Goal: Task Accomplishment & Management: Use online tool/utility

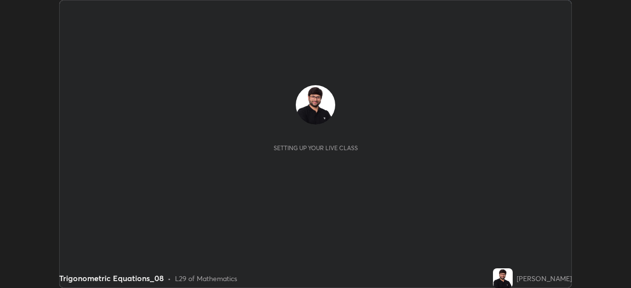
scroll to position [288, 630]
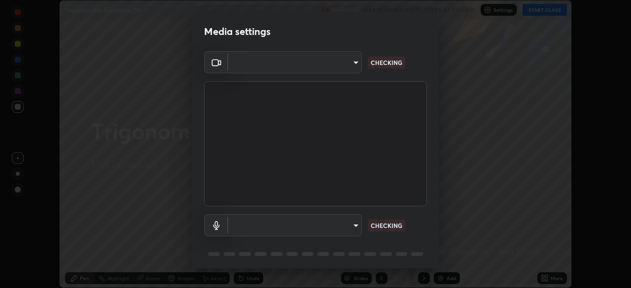
type input "9d859b0dc9df3993e45d71748640ef8916b2c21d6ac1b4416f64a69378af508e"
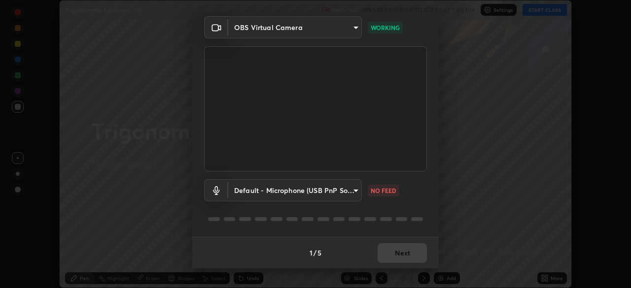
click at [355, 188] on body "Erase all Trigonometric Equations_08 Recording WAS SCHEDULED TO START AT 7:00 P…" at bounding box center [315, 144] width 631 height 288
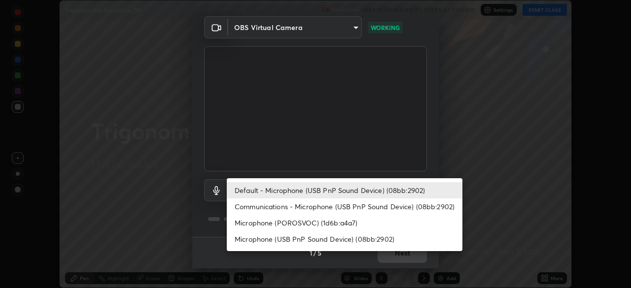
click at [328, 184] on li "Default - Microphone (USB PnP Sound Device) (08bb:2902)" at bounding box center [345, 190] width 236 height 16
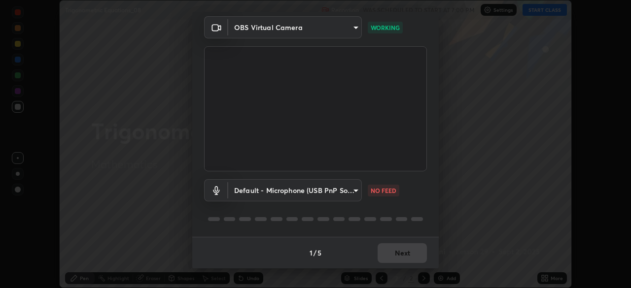
click at [354, 190] on body "Erase all Trigonometric Equations_08 Recording WAS SCHEDULED TO START AT 7:00 P…" at bounding box center [315, 144] width 631 height 288
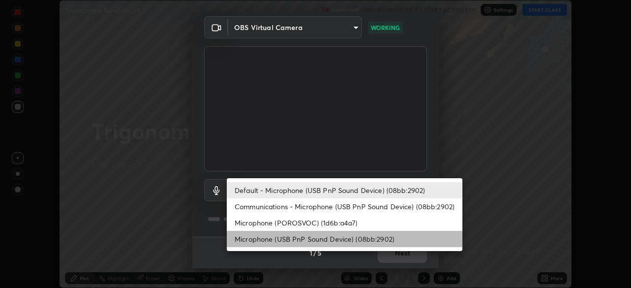
click at [355, 237] on li "Microphone (USB PnP Sound Device) (08bb:2902)" at bounding box center [345, 239] width 236 height 16
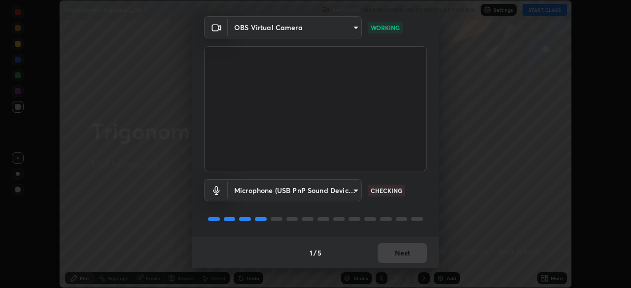
click at [351, 188] on body "Erase all Trigonometric Equations_08 Recording WAS SCHEDULED TO START AT 7:00 P…" at bounding box center [315, 144] width 631 height 288
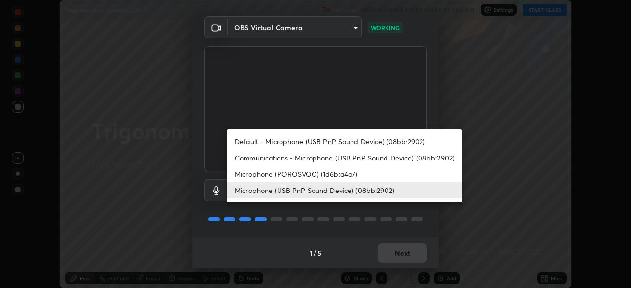
click at [391, 140] on li "Default - Microphone (USB PnP Sound Device) (08bb:2902)" at bounding box center [345, 142] width 236 height 16
type input "default"
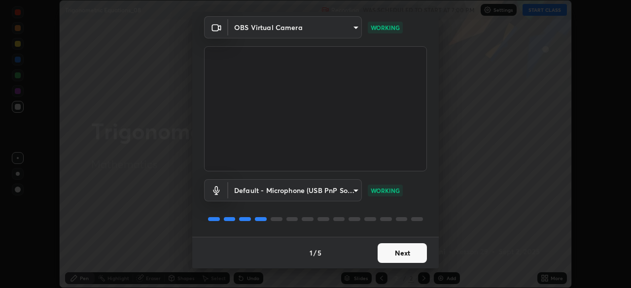
click at [417, 255] on button "Next" at bounding box center [402, 253] width 49 height 20
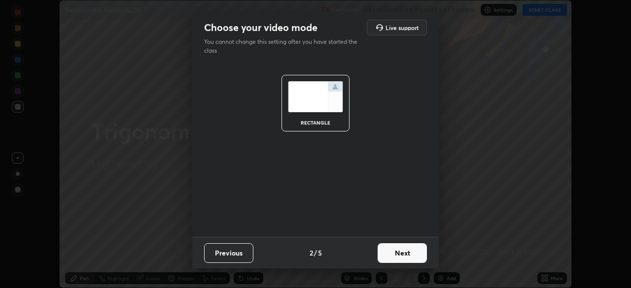
scroll to position [0, 0]
click at [420, 254] on button "Next" at bounding box center [402, 253] width 49 height 20
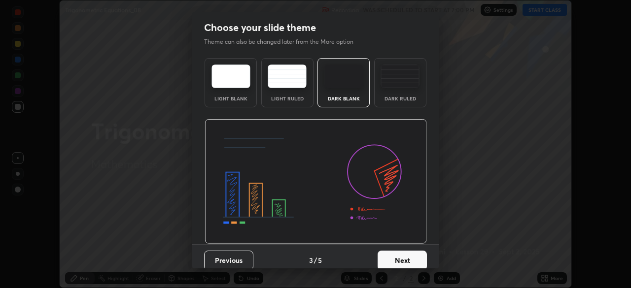
click at [419, 259] on button "Next" at bounding box center [402, 261] width 49 height 20
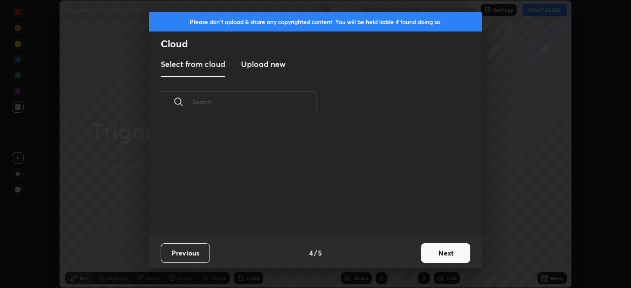
click at [442, 252] on button "Next" at bounding box center [445, 253] width 49 height 20
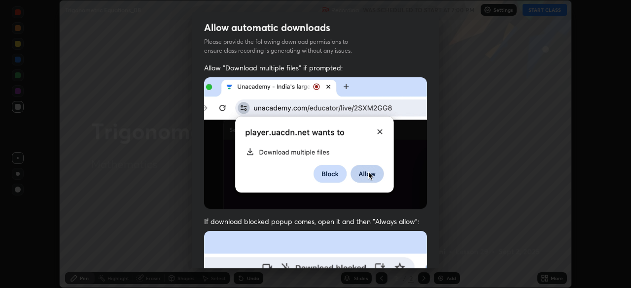
scroll to position [23, 0]
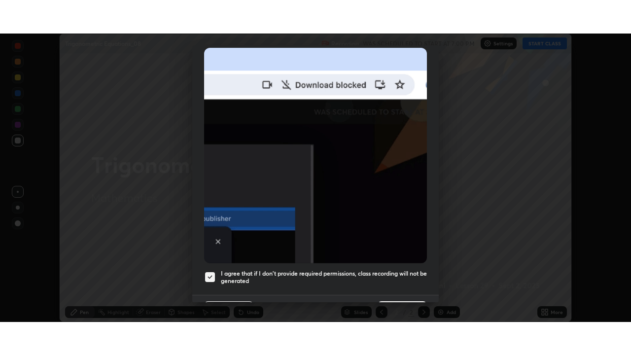
scroll to position [236, 0]
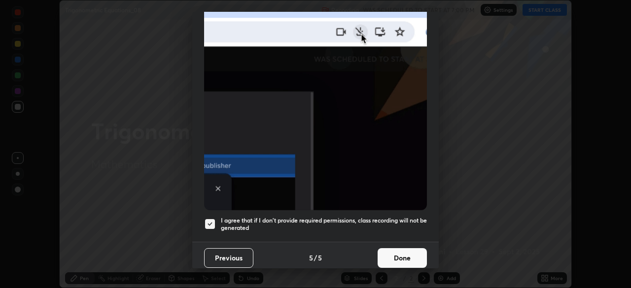
click at [409, 250] on button "Done" at bounding box center [402, 258] width 49 height 20
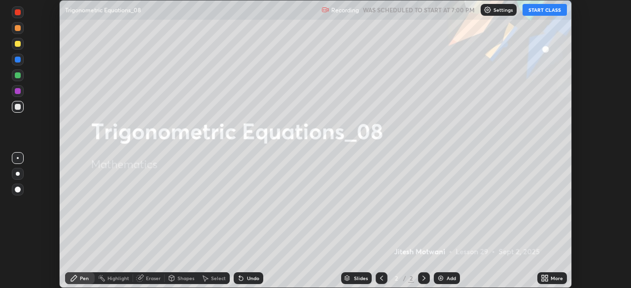
click at [549, 8] on button "START CLASS" at bounding box center [544, 10] width 44 height 12
click at [551, 277] on div "More" at bounding box center [557, 278] width 12 height 5
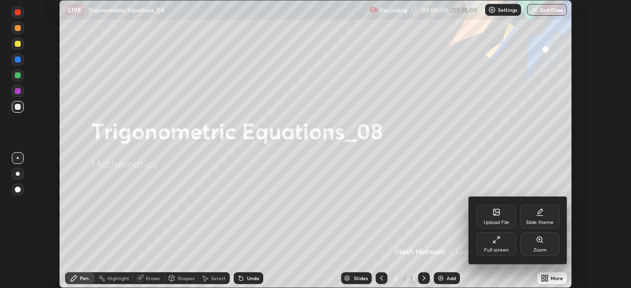
click at [504, 244] on div "Full screen" at bounding box center [496, 245] width 39 height 24
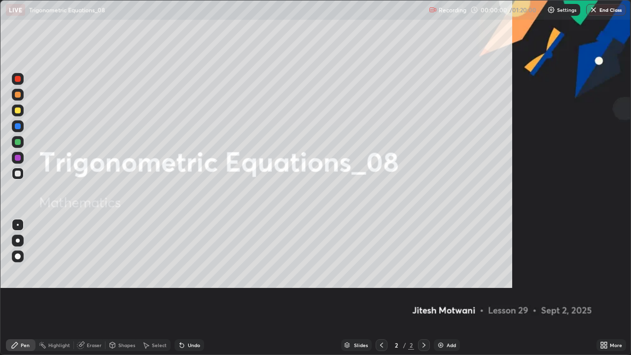
scroll to position [355, 631]
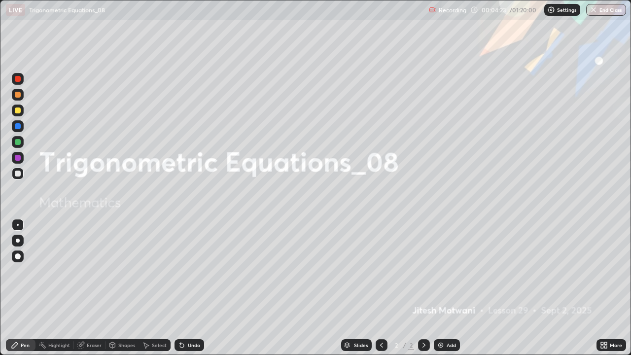
click at [458, 288] on div "Add" at bounding box center [447, 345] width 26 height 12
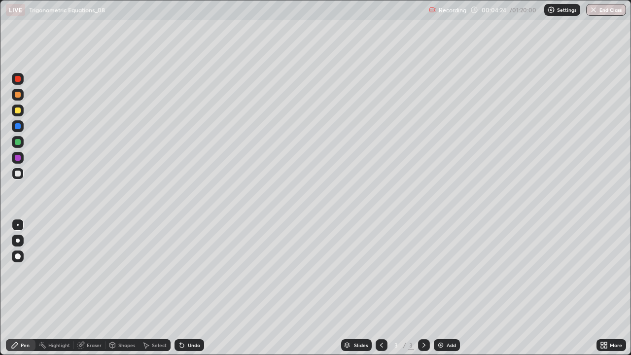
click at [18, 114] on div at bounding box center [18, 110] width 12 height 12
click at [19, 175] on div at bounding box center [18, 174] width 6 height 6
click at [194, 288] on div "Undo" at bounding box center [189, 345] width 30 height 12
click at [189, 288] on div "Undo" at bounding box center [189, 345] width 30 height 12
click at [181, 288] on icon at bounding box center [182, 346] width 4 height 4
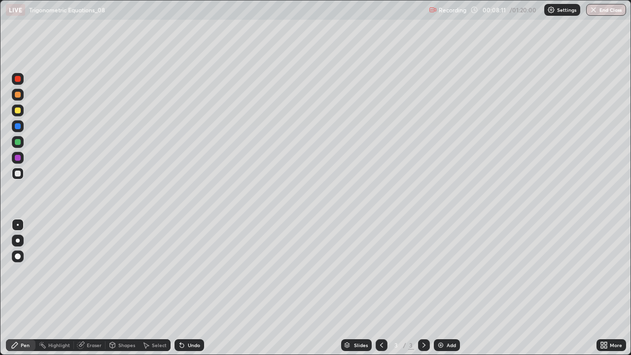
click at [22, 111] on div at bounding box center [18, 110] width 12 height 12
click at [15, 126] on div at bounding box center [18, 126] width 6 height 6
click at [19, 177] on div at bounding box center [18, 174] width 12 height 12
click at [20, 141] on div at bounding box center [18, 142] width 6 height 6
click at [20, 111] on div at bounding box center [18, 110] width 6 height 6
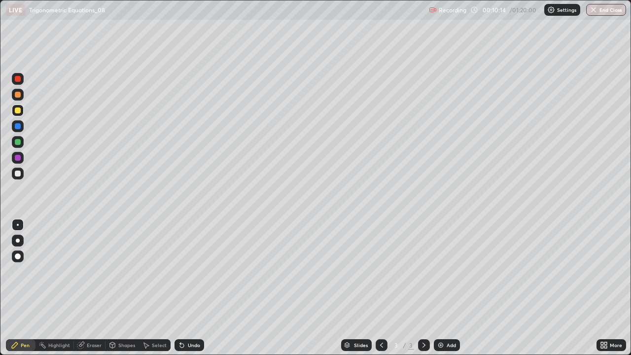
click at [16, 140] on div at bounding box center [18, 142] width 6 height 6
click at [16, 141] on div at bounding box center [18, 142] width 6 height 6
click at [20, 160] on div at bounding box center [18, 158] width 12 height 12
click at [20, 111] on div at bounding box center [18, 110] width 6 height 6
click at [21, 125] on div at bounding box center [18, 126] width 12 height 12
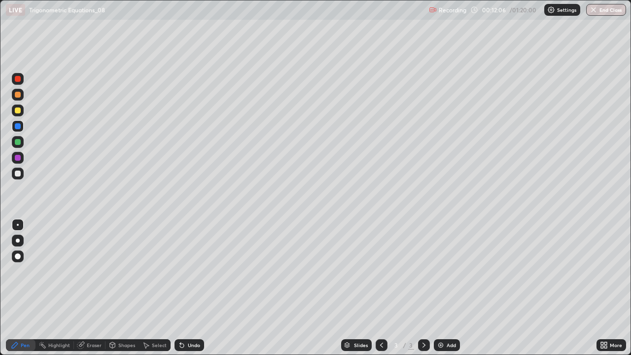
click at [19, 109] on div at bounding box center [18, 110] width 6 height 6
click at [18, 174] on div at bounding box center [18, 174] width 6 height 6
click at [449, 288] on div "Add" at bounding box center [447, 345] width 26 height 12
click at [20, 113] on div at bounding box center [18, 110] width 12 height 12
click at [19, 174] on div at bounding box center [18, 174] width 6 height 6
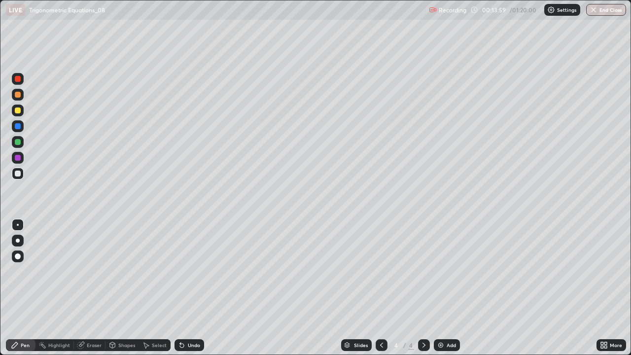
click at [194, 288] on div "Undo" at bounding box center [194, 345] width 12 height 5
click at [188, 288] on div "Undo" at bounding box center [189, 345] width 30 height 12
click at [126, 288] on div "Shapes" at bounding box center [126, 345] width 17 height 5
click at [84, 288] on icon at bounding box center [81, 345] width 8 height 8
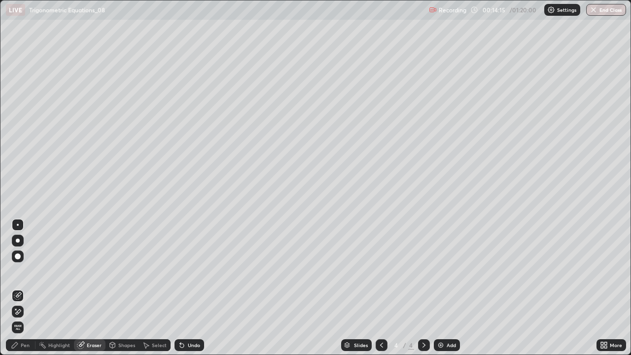
click at [28, 288] on div "Pen" at bounding box center [21, 345] width 30 height 12
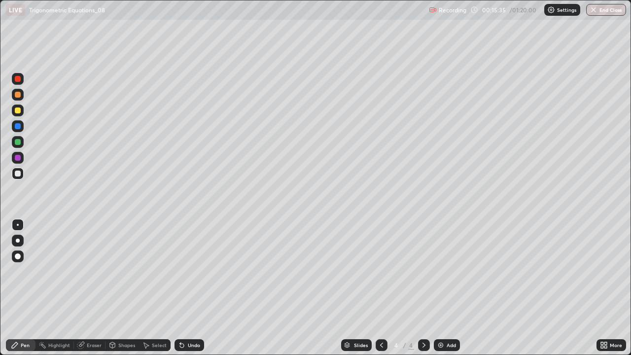
click at [187, 288] on div "Undo" at bounding box center [189, 345] width 30 height 12
click at [189, 288] on div "Undo" at bounding box center [189, 345] width 30 height 12
click at [192, 288] on div "Undo" at bounding box center [189, 345] width 30 height 12
click at [191, 288] on div "Undo" at bounding box center [194, 345] width 12 height 5
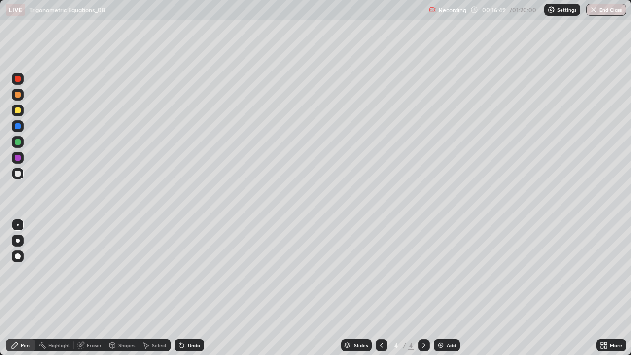
click at [182, 288] on div "Undo" at bounding box center [189, 345] width 30 height 12
click at [193, 288] on div "Undo" at bounding box center [194, 345] width 12 height 5
click at [189, 288] on div "Undo" at bounding box center [194, 345] width 12 height 5
click at [190, 288] on div "Undo" at bounding box center [194, 345] width 12 height 5
click at [192, 288] on div "Undo" at bounding box center [194, 345] width 12 height 5
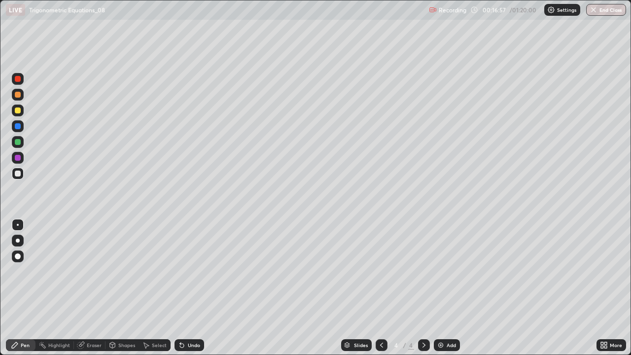
click at [191, 288] on div "Undo" at bounding box center [194, 345] width 12 height 5
click at [446, 288] on div "Add" at bounding box center [447, 345] width 26 height 12
click at [380, 288] on icon at bounding box center [382, 345] width 8 height 8
click at [423, 288] on icon at bounding box center [424, 345] width 8 height 8
click at [378, 288] on icon at bounding box center [382, 345] width 8 height 8
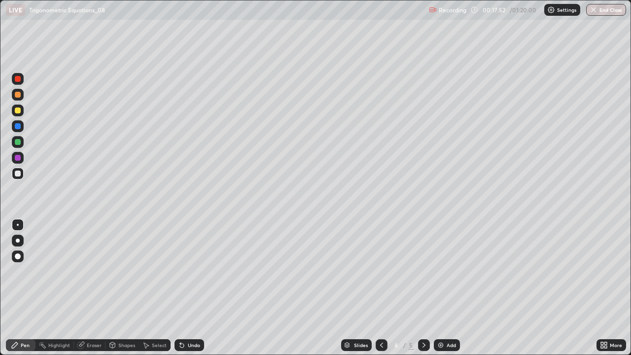
click at [422, 288] on icon at bounding box center [424, 345] width 8 height 8
click at [201, 288] on div "Undo" at bounding box center [189, 345] width 30 height 12
click at [188, 288] on div "Undo" at bounding box center [194, 345] width 12 height 5
click at [190, 288] on div "Undo" at bounding box center [189, 345] width 30 height 12
click at [93, 288] on div "Eraser" at bounding box center [94, 345] width 15 height 5
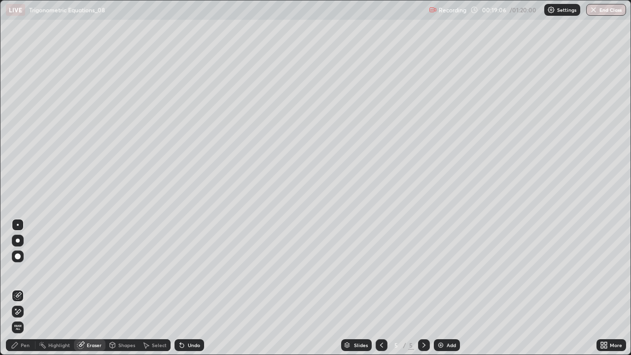
click at [28, 288] on div "Pen" at bounding box center [25, 345] width 9 height 5
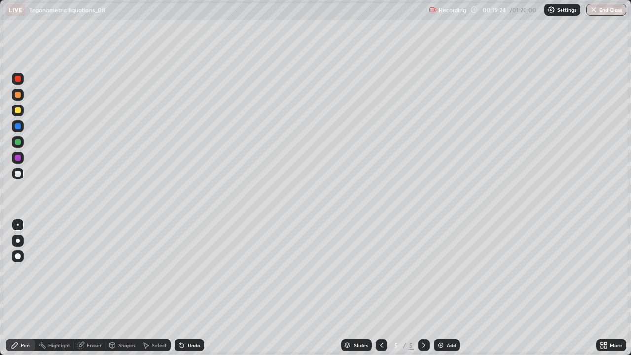
click at [193, 288] on div "Undo" at bounding box center [194, 345] width 12 height 5
click at [198, 288] on div "Undo" at bounding box center [194, 345] width 12 height 5
click at [17, 127] on div at bounding box center [18, 126] width 6 height 6
click at [191, 288] on div "Undo" at bounding box center [194, 345] width 12 height 5
click at [15, 108] on div at bounding box center [18, 110] width 6 height 6
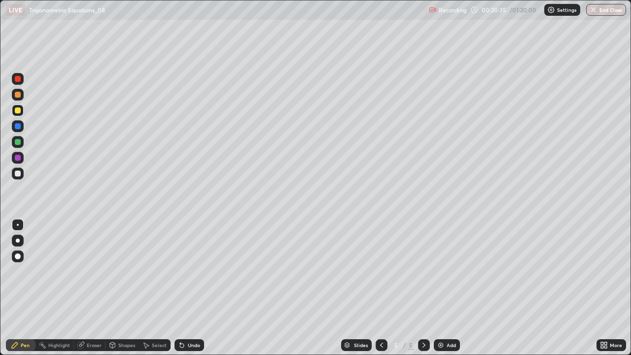
click at [19, 141] on div at bounding box center [18, 142] width 6 height 6
click at [380, 288] on icon at bounding box center [381, 345] width 3 height 5
click at [422, 288] on icon at bounding box center [424, 345] width 8 height 8
click at [381, 288] on icon at bounding box center [382, 345] width 8 height 8
click at [423, 288] on icon at bounding box center [424, 345] width 8 height 8
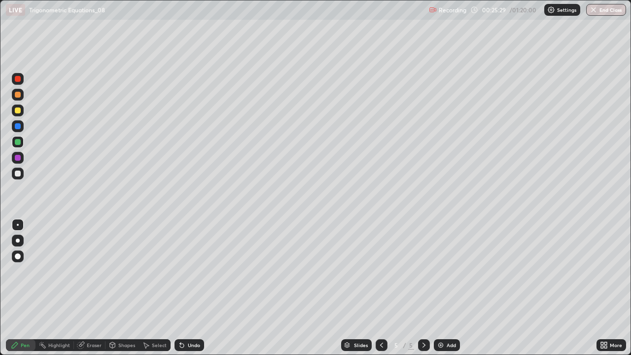
click at [18, 174] on div at bounding box center [18, 174] width 6 height 6
click at [454, 288] on div "Add" at bounding box center [451, 345] width 9 height 5
click at [19, 110] on div at bounding box center [18, 110] width 6 height 6
click at [187, 288] on div "Undo" at bounding box center [189, 345] width 30 height 12
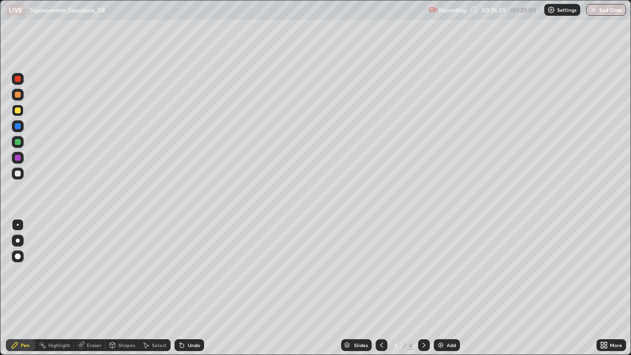
click at [184, 288] on icon at bounding box center [182, 345] width 8 height 8
click at [181, 288] on div "Undo" at bounding box center [189, 345] width 30 height 12
click at [19, 174] on div at bounding box center [18, 174] width 6 height 6
click at [16, 95] on div at bounding box center [18, 95] width 6 height 6
click at [18, 174] on div at bounding box center [18, 174] width 6 height 6
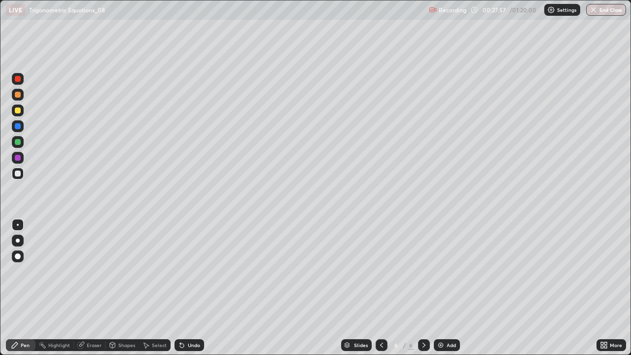
click at [187, 288] on div "Undo" at bounding box center [189, 345] width 30 height 12
click at [188, 288] on div "Undo" at bounding box center [194, 345] width 12 height 5
click at [189, 288] on div "Undo" at bounding box center [189, 345] width 30 height 12
click at [188, 288] on div "Undo" at bounding box center [194, 345] width 12 height 5
click at [187, 288] on div "Undo" at bounding box center [189, 345] width 30 height 12
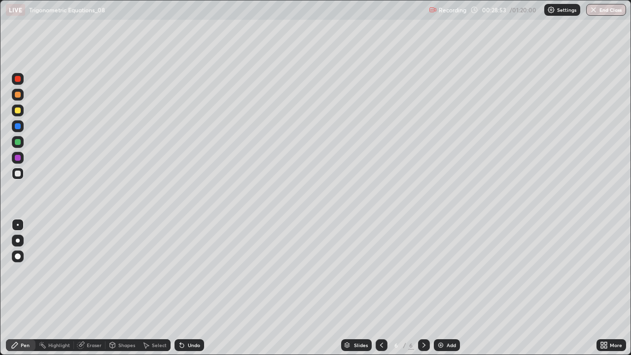
click at [192, 288] on div "Undo" at bounding box center [189, 345] width 30 height 12
click at [189, 288] on div "Undo" at bounding box center [194, 345] width 12 height 5
click at [194, 288] on div "Undo" at bounding box center [194, 345] width 12 height 5
click at [192, 288] on div "Undo" at bounding box center [194, 345] width 12 height 5
click at [197, 288] on div "Undo" at bounding box center [194, 345] width 12 height 5
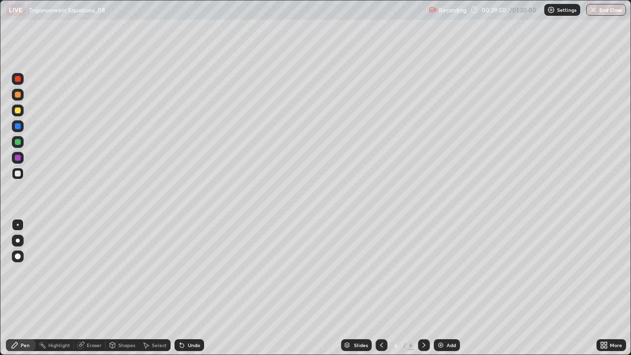
click at [195, 288] on div "Undo" at bounding box center [194, 345] width 12 height 5
click at [192, 288] on div "Undo" at bounding box center [194, 345] width 12 height 5
click at [452, 288] on div "Add" at bounding box center [451, 345] width 9 height 5
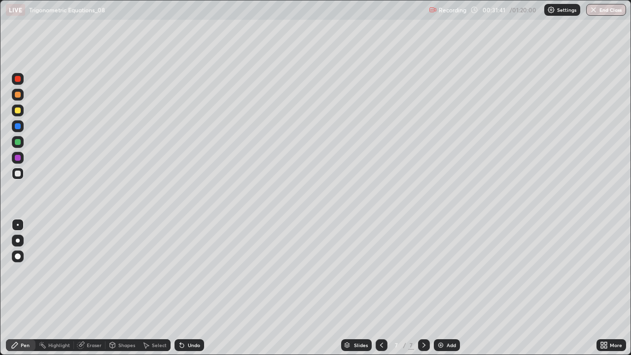
click at [381, 288] on icon at bounding box center [382, 345] width 8 height 8
click at [424, 288] on icon at bounding box center [424, 345] width 8 height 8
click at [376, 288] on div at bounding box center [382, 345] width 12 height 12
click at [423, 288] on icon at bounding box center [424, 345] width 8 height 8
click at [381, 288] on icon at bounding box center [382, 345] width 8 height 8
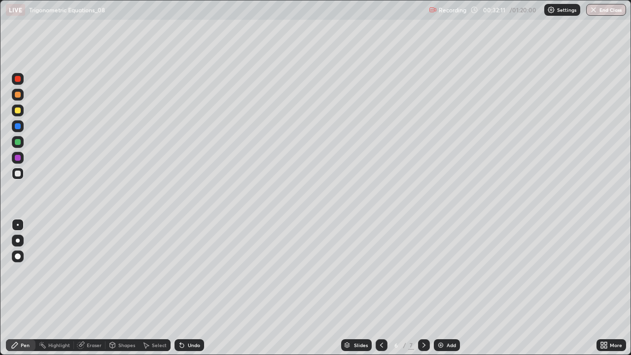
click at [422, 288] on icon at bounding box center [423, 345] width 3 height 5
click at [378, 288] on div at bounding box center [382, 345] width 12 height 20
click at [421, 288] on div at bounding box center [424, 345] width 12 height 12
click at [188, 288] on div "Undo" at bounding box center [194, 345] width 12 height 5
click at [18, 113] on div at bounding box center [18, 110] width 6 height 6
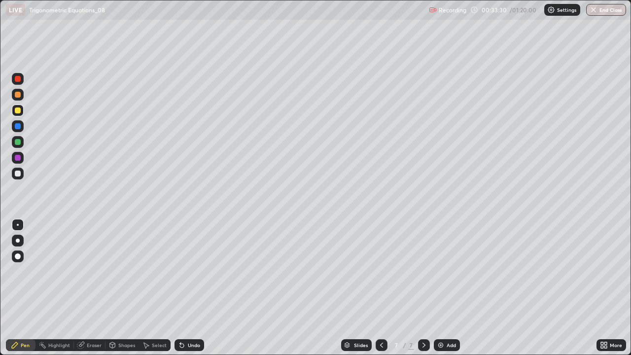
click at [188, 288] on div "Undo" at bounding box center [189, 345] width 30 height 12
click at [195, 288] on div "Undo" at bounding box center [194, 345] width 12 height 5
click at [191, 288] on div "Undo" at bounding box center [189, 345] width 30 height 12
click at [449, 288] on div "Add" at bounding box center [451, 345] width 9 height 5
click at [189, 288] on div "Undo" at bounding box center [194, 345] width 12 height 5
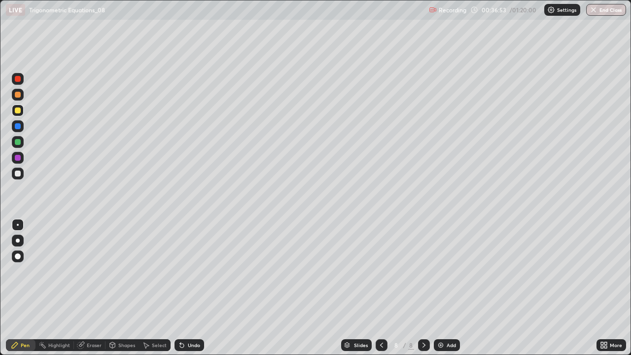
click at [18, 173] on div at bounding box center [18, 174] width 6 height 6
click at [87, 288] on div "Eraser" at bounding box center [90, 345] width 32 height 12
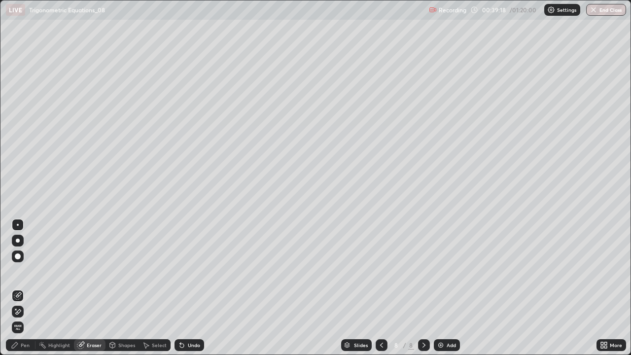
click at [21, 288] on div "Pen" at bounding box center [25, 345] width 9 height 5
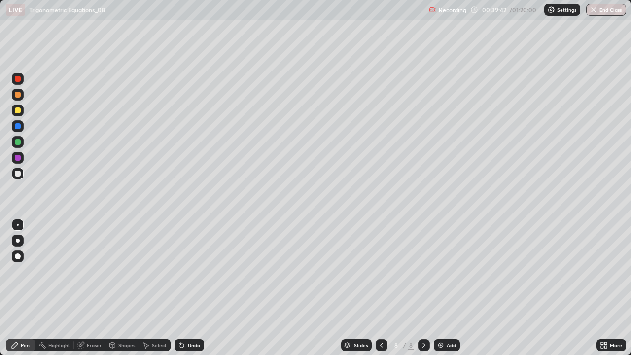
click at [17, 142] on div at bounding box center [18, 142] width 6 height 6
click at [19, 175] on div at bounding box center [18, 174] width 6 height 6
click at [191, 288] on div "Undo" at bounding box center [194, 345] width 12 height 5
click at [95, 288] on div "Eraser" at bounding box center [94, 345] width 15 height 5
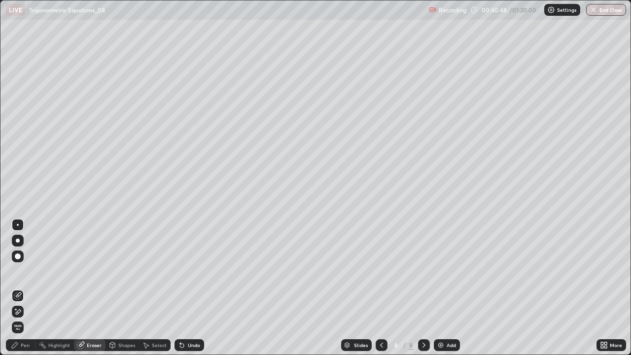
click at [23, 288] on div "Pen" at bounding box center [25, 345] width 9 height 5
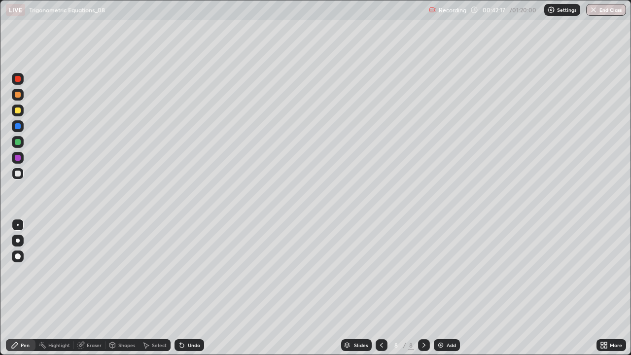
click at [451, 288] on div "Add" at bounding box center [451, 345] width 9 height 5
click at [17, 112] on div at bounding box center [18, 110] width 6 height 6
click at [19, 170] on div at bounding box center [18, 174] width 12 height 12
click at [184, 288] on div "Undo" at bounding box center [189, 345] width 30 height 12
click at [184, 288] on icon at bounding box center [182, 345] width 8 height 8
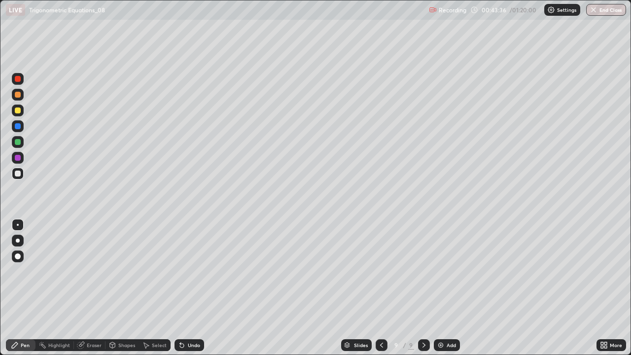
click at [88, 288] on div "Eraser" at bounding box center [90, 345] width 32 height 12
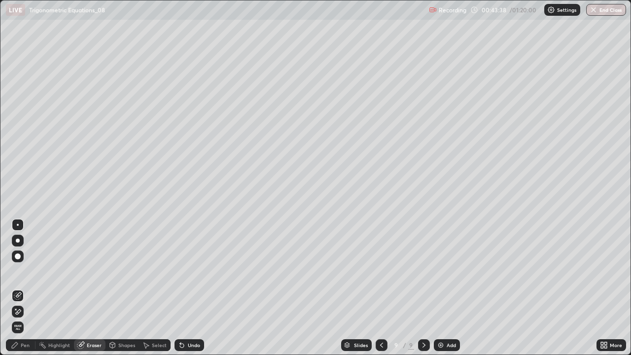
click at [21, 288] on div "Pen" at bounding box center [21, 345] width 30 height 12
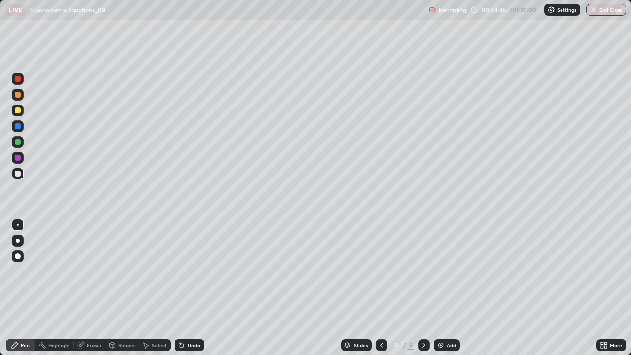
click at [188, 288] on div "Undo" at bounding box center [194, 345] width 12 height 5
click at [186, 288] on div "Undo" at bounding box center [189, 345] width 30 height 12
click at [452, 288] on div "Add" at bounding box center [447, 345] width 26 height 12
click at [385, 288] on div at bounding box center [381, 345] width 12 height 12
click at [18, 140] on div at bounding box center [18, 142] width 6 height 6
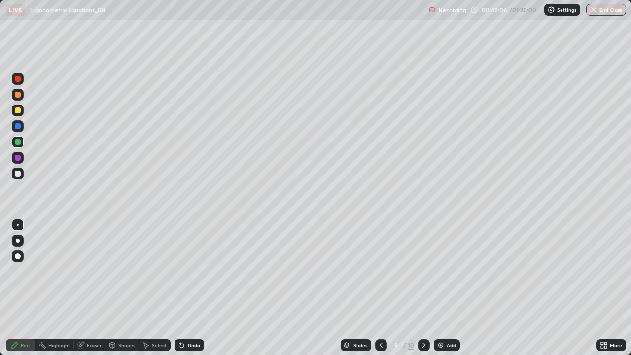
click at [423, 288] on icon at bounding box center [424, 345] width 8 height 8
click at [94, 288] on div "Eraser" at bounding box center [94, 345] width 15 height 5
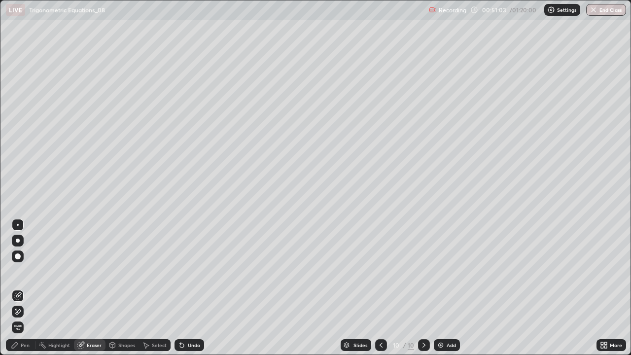
click at [21, 288] on div "Pen" at bounding box center [25, 345] width 9 height 5
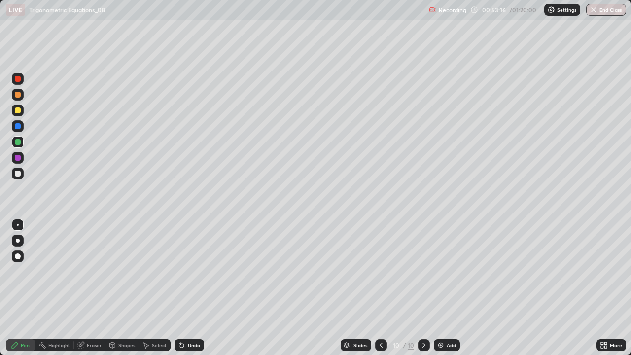
click at [369, 288] on div "Slides" at bounding box center [356, 345] width 31 height 12
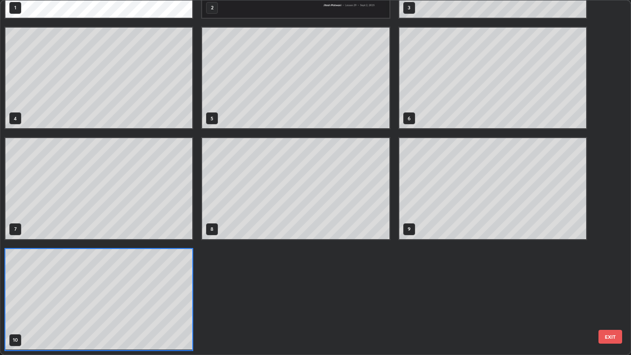
scroll to position [351, 625]
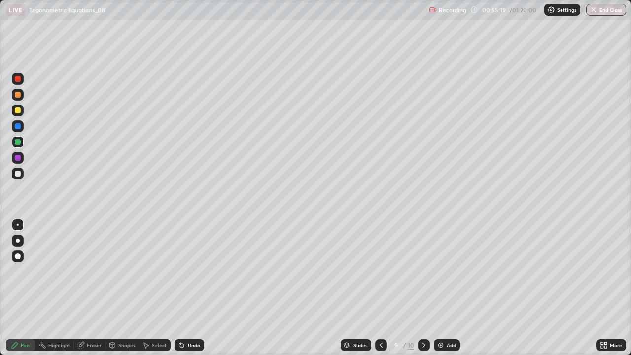
click at [423, 288] on icon at bounding box center [424, 345] width 8 height 8
click at [450, 288] on div "Add" at bounding box center [451, 345] width 9 height 5
click at [17, 110] on div at bounding box center [18, 110] width 6 height 6
click at [18, 174] on div at bounding box center [18, 174] width 6 height 6
click at [18, 96] on div at bounding box center [18, 95] width 6 height 6
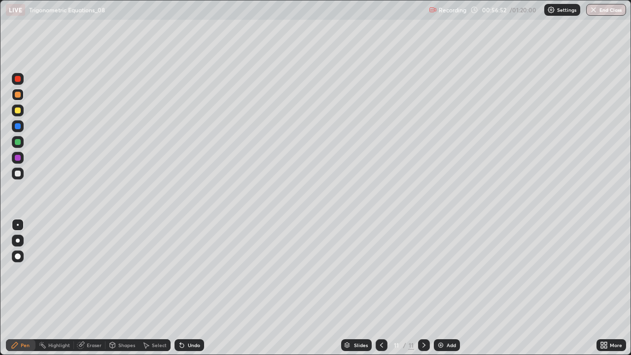
click at [16, 175] on div at bounding box center [18, 174] width 6 height 6
click at [20, 127] on div at bounding box center [18, 126] width 6 height 6
click at [89, 288] on div "Eraser" at bounding box center [94, 345] width 15 height 5
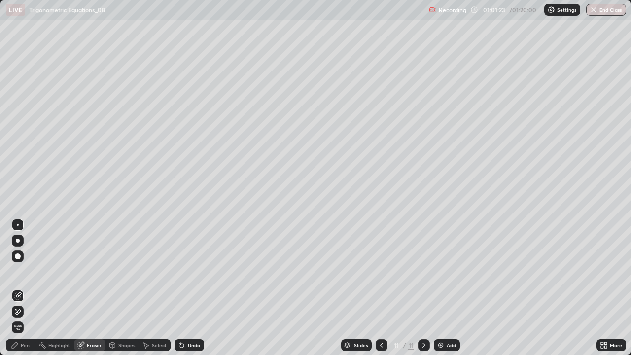
click at [16, 288] on icon at bounding box center [15, 345] width 8 height 8
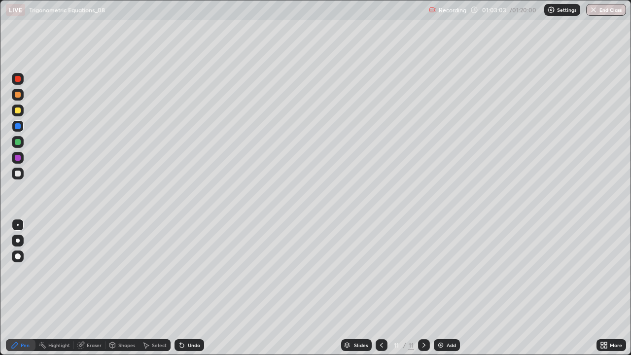
click at [448, 288] on div "Add" at bounding box center [451, 345] width 9 height 5
click at [19, 109] on div at bounding box center [18, 110] width 6 height 6
click at [18, 174] on div at bounding box center [18, 174] width 6 height 6
click at [187, 288] on div "Undo" at bounding box center [189, 345] width 30 height 12
click at [184, 288] on icon at bounding box center [182, 345] width 8 height 8
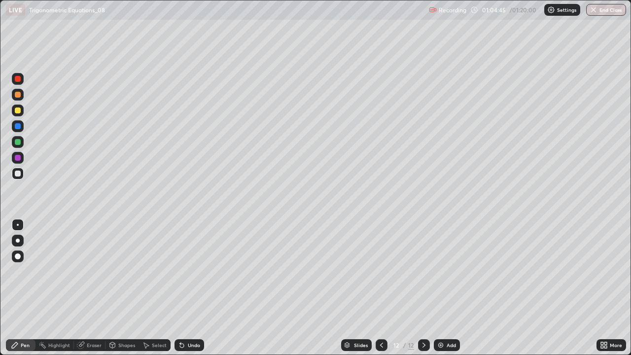
click at [19, 142] on div at bounding box center [18, 142] width 6 height 6
click at [19, 173] on div at bounding box center [18, 174] width 6 height 6
click at [20, 126] on div at bounding box center [18, 126] width 6 height 6
click at [450, 288] on div "Add" at bounding box center [451, 345] width 9 height 5
click at [19, 108] on div at bounding box center [18, 110] width 6 height 6
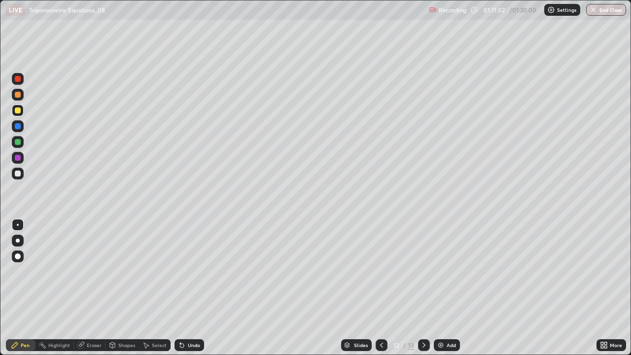
click at [20, 174] on div at bounding box center [18, 174] width 6 height 6
click at [19, 170] on div at bounding box center [18, 174] width 12 height 12
click at [16, 144] on div at bounding box center [18, 142] width 6 height 6
click at [17, 129] on div at bounding box center [18, 126] width 6 height 6
click at [18, 175] on div at bounding box center [18, 174] width 6 height 6
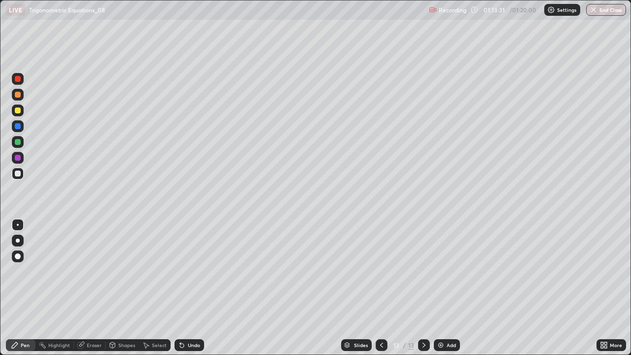
click at [190, 288] on div "Undo" at bounding box center [189, 345] width 30 height 12
click at [188, 288] on div "Undo" at bounding box center [189, 345] width 30 height 12
click at [17, 111] on div at bounding box center [18, 110] width 6 height 6
click at [13, 93] on div at bounding box center [18, 95] width 12 height 12
click at [17, 174] on div at bounding box center [18, 174] width 6 height 6
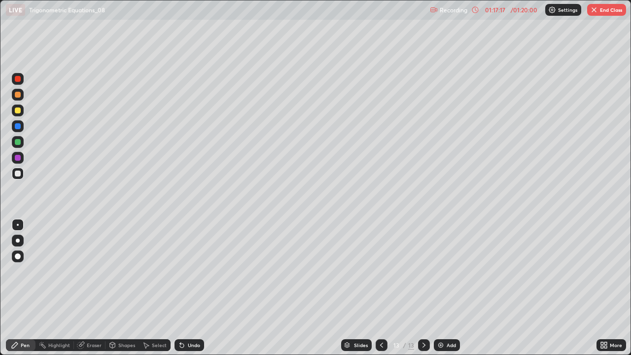
click at [600, 13] on button "End Class" at bounding box center [606, 10] width 39 height 12
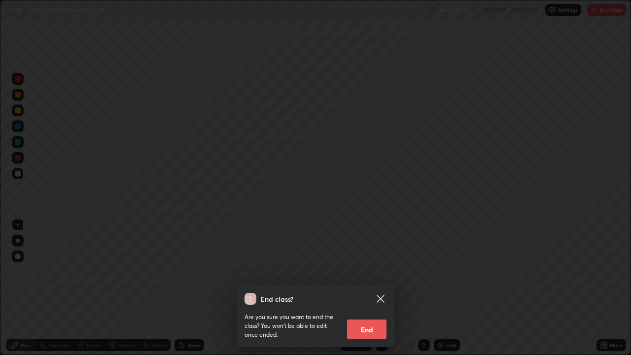
click at [372, 288] on button "End" at bounding box center [366, 329] width 39 height 20
